Goal: Find specific page/section: Find specific page/section

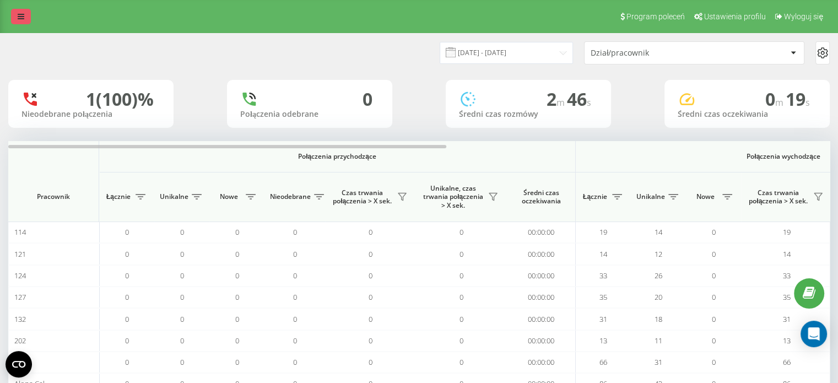
click at [19, 20] on icon at bounding box center [21, 17] width 7 height 8
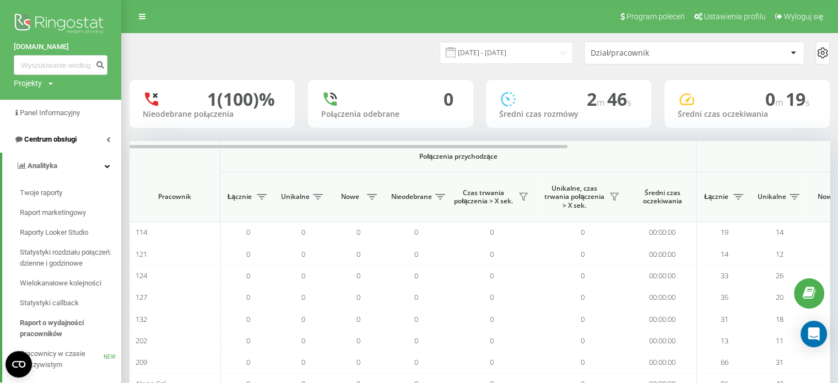
click at [59, 138] on span "Centrum obsługi" at bounding box center [50, 139] width 52 height 8
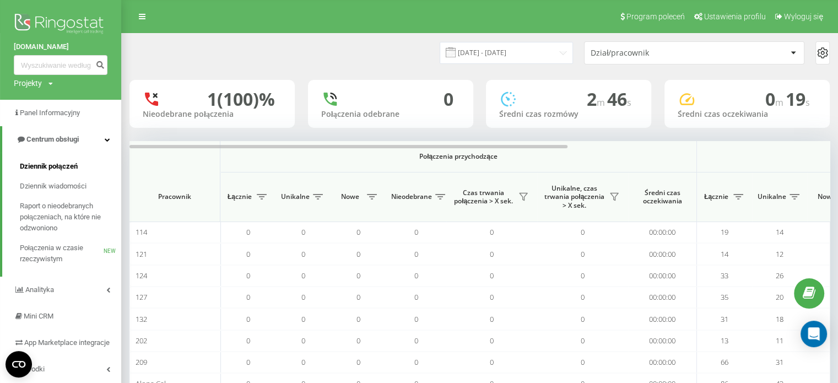
click at [62, 163] on span "Dziennik połączeń" at bounding box center [49, 166] width 58 height 11
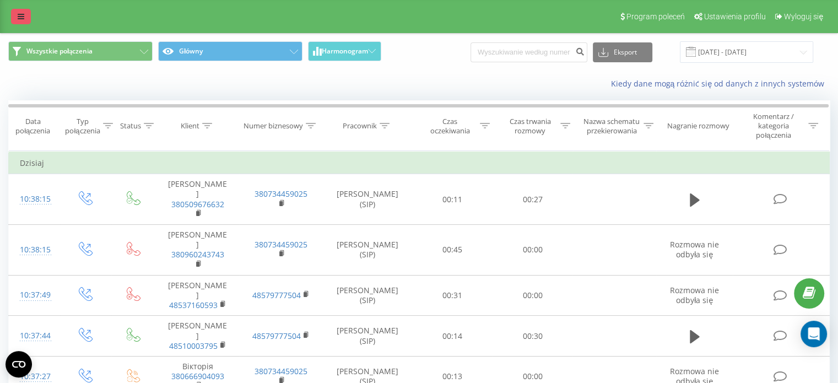
click at [21, 19] on icon at bounding box center [21, 17] width 7 height 8
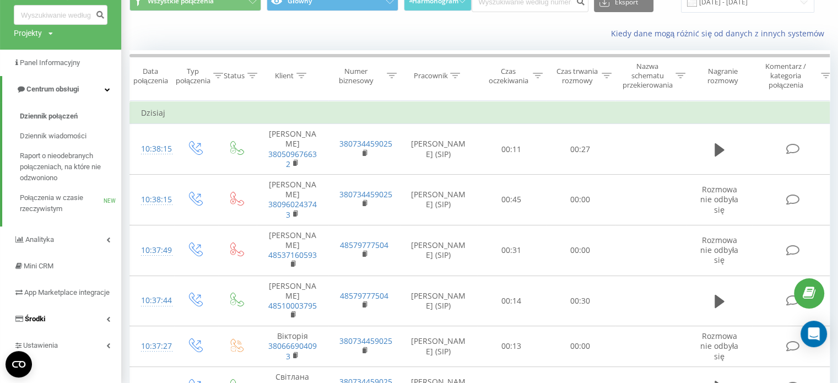
scroll to position [110, 0]
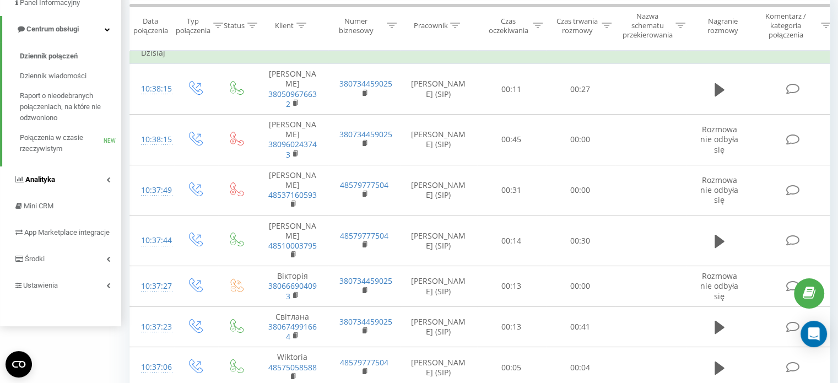
click at [88, 187] on link "Analityka" at bounding box center [60, 179] width 121 height 26
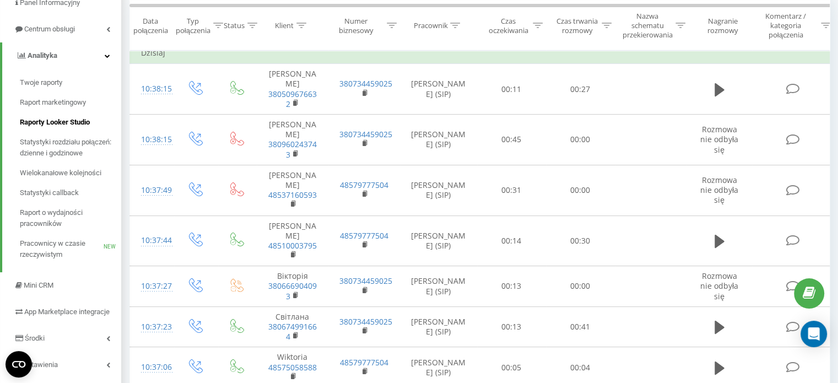
click at [79, 127] on span "Raporty Looker Studio" at bounding box center [55, 122] width 70 height 11
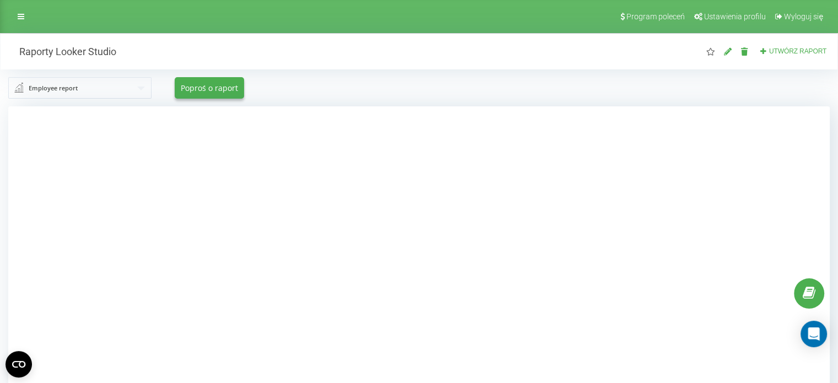
click at [751, 142] on div at bounding box center [418, 297] width 821 height 383
click at [410, 102] on div "Employee report Employee report Employee report (by day) Outgoing report Incomi…" at bounding box center [419, 87] width 837 height 37
click at [78, 208] on div at bounding box center [418, 297] width 821 height 383
